Goal: Task Accomplishment & Management: Complete application form

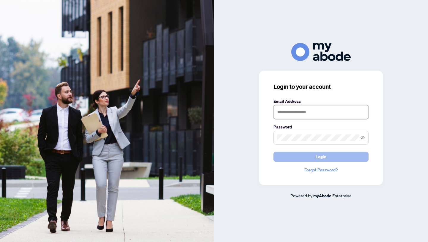
type input "**********"
click at [328, 158] on button "Login" at bounding box center [321, 156] width 95 height 10
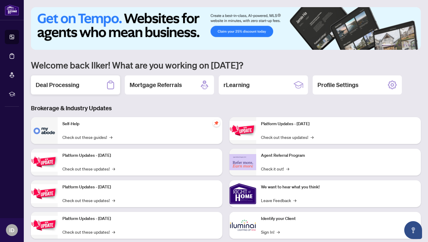
click at [73, 86] on h2 "Deal Processing" at bounding box center [58, 85] width 44 height 8
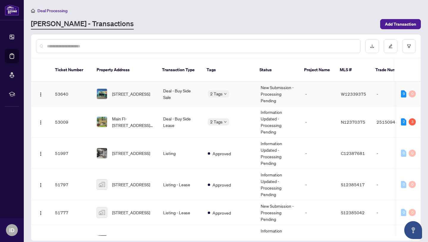
click at [147, 90] on span "1-60 Dundas St, Mississauga, Ontario L5A 1W4, Canada" at bounding box center [131, 93] width 38 height 7
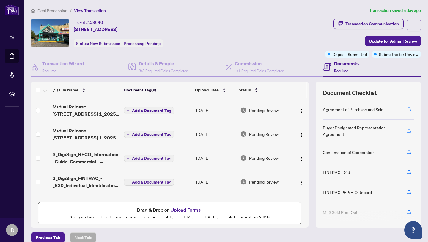
click at [185, 211] on button "Upload Forms" at bounding box center [186, 210] width 34 height 8
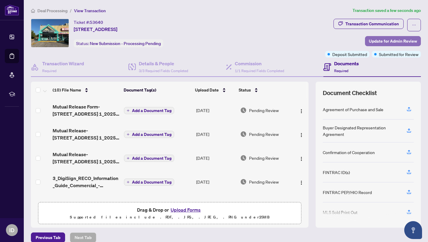
click at [397, 42] on span "Update for Admin Review" at bounding box center [393, 41] width 48 height 10
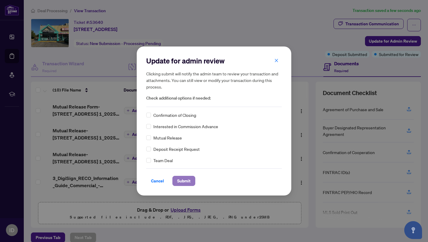
click at [183, 182] on span "Submit" at bounding box center [183, 181] width 13 height 10
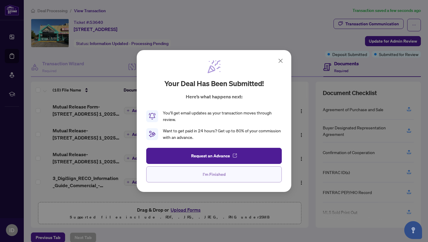
click at [219, 172] on span "I'm Finished" at bounding box center [214, 174] width 23 height 10
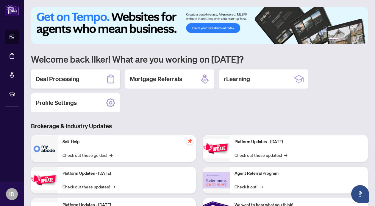
click at [61, 78] on h2 "Deal Processing" at bounding box center [58, 79] width 44 height 8
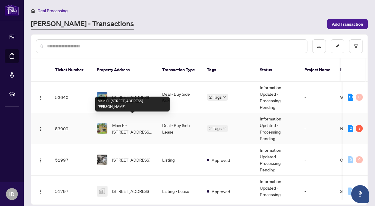
click at [80, 121] on td "53009" at bounding box center [71, 128] width 42 height 31
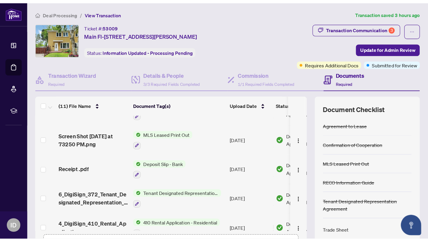
scroll to position [173, 0]
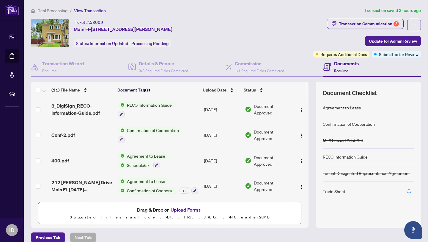
click at [187, 205] on button "Upload Forms" at bounding box center [186, 210] width 34 height 8
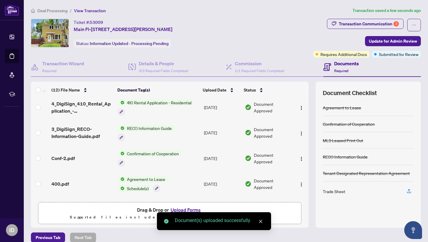
scroll to position [0, 0]
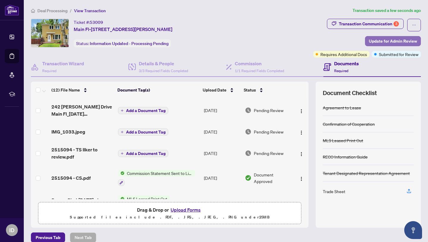
click at [375, 41] on span "Update for Admin Review" at bounding box center [393, 41] width 48 height 10
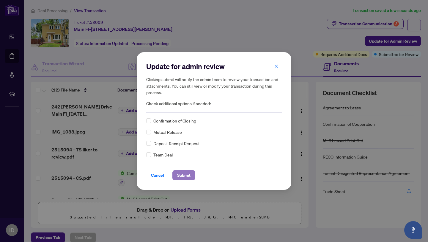
click at [183, 173] on span "Submit" at bounding box center [183, 175] width 13 height 10
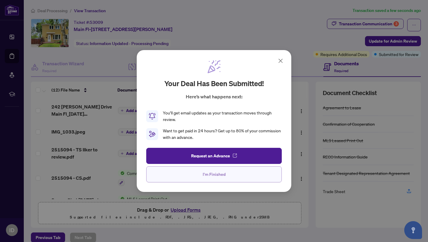
click at [213, 174] on span "I'm Finished" at bounding box center [214, 174] width 23 height 10
